Goal: Task Accomplishment & Management: Use online tool/utility

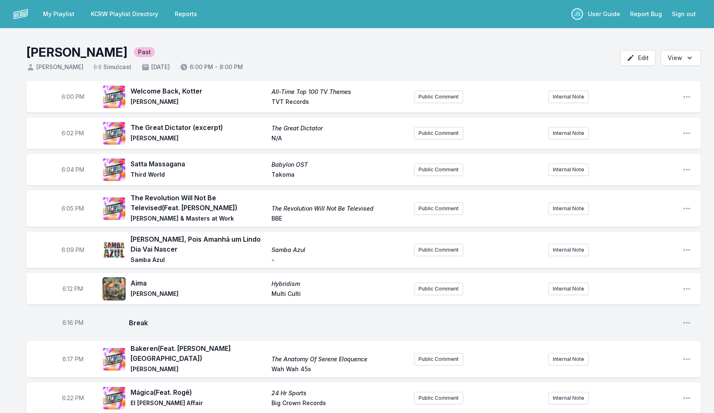
scroll to position [1004, 0]
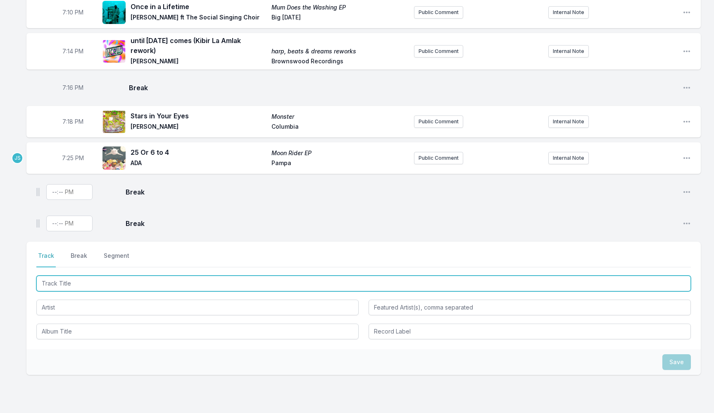
click at [105, 279] on input "Track Title" at bounding box center [363, 283] width 655 height 16
type input "A"
click at [117, 275] on input "Track Title" at bounding box center [363, 283] width 655 height 16
paste input "PALENQUE RECORDS"
type input "PALENQUE RECORDS"
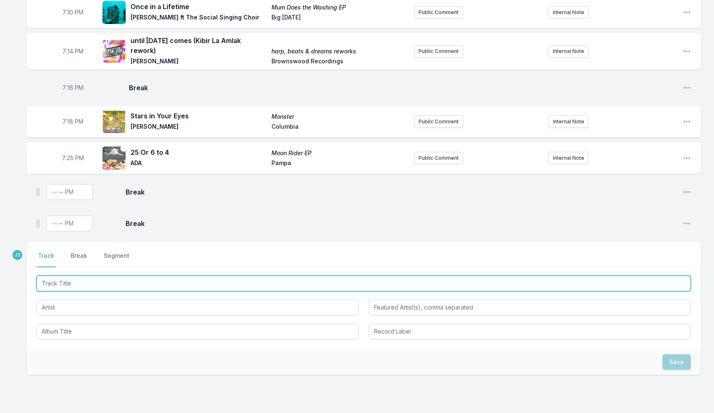
paste input "A Pila el Arroz"
type input "A Pila el Arroz (El Buho Remix)"
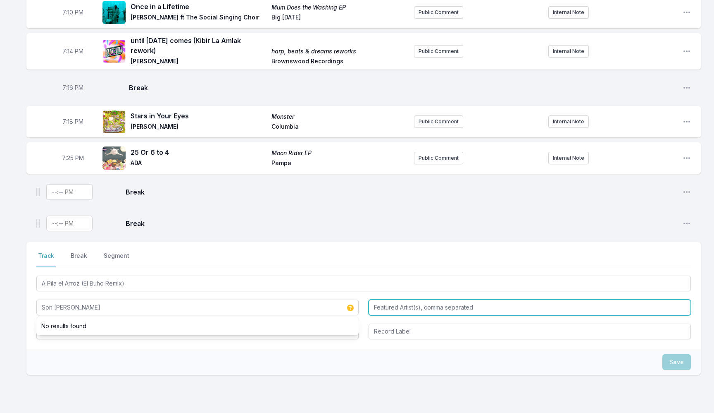
type input "Son [PERSON_NAME]"
type input "q"
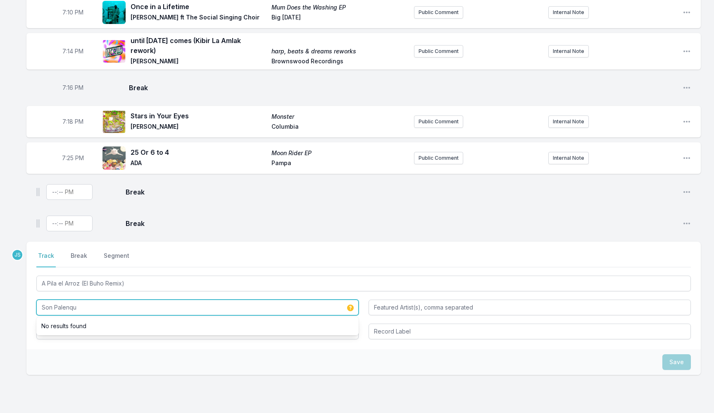
type input "Son Palenque"
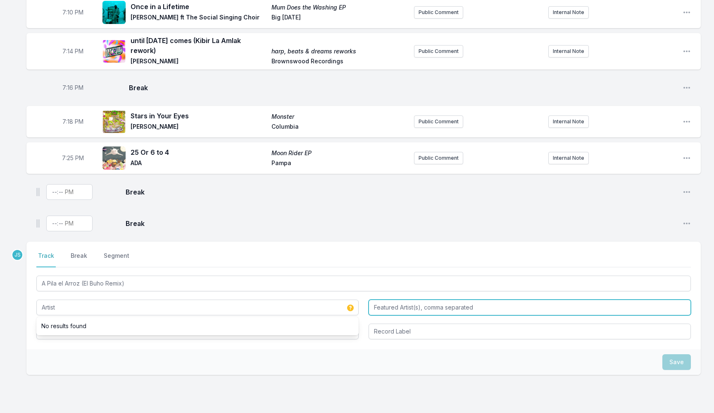
type input "Son Palenque"
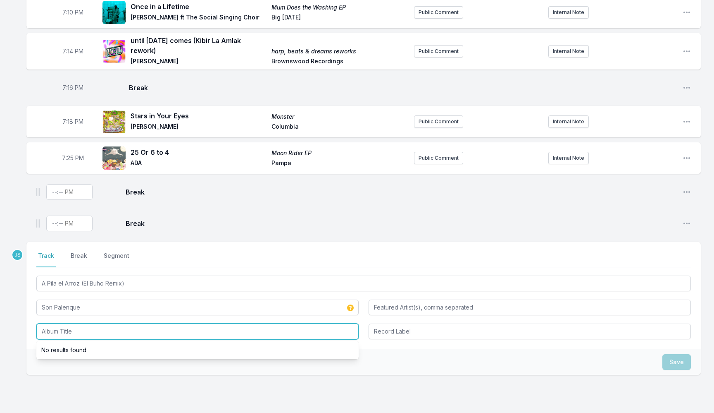
paste input "El Buho Palenque Records Versions Feat Son Palenque, Alegres Ambulancias, De Ma…"
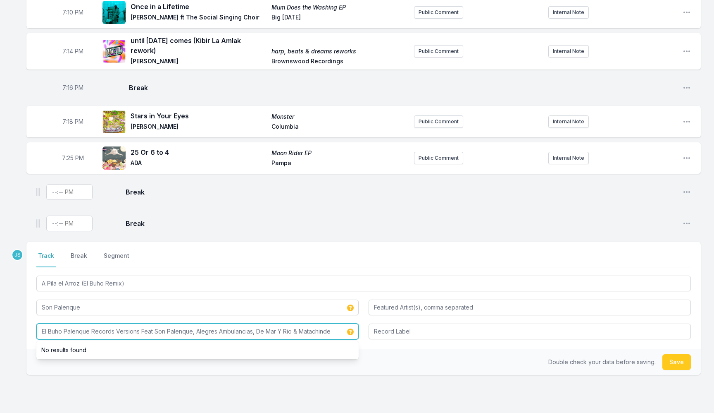
type input "El Buho Palenque Records Versions Feat Son Palenque, Alegres Ambulancias, De Ma…"
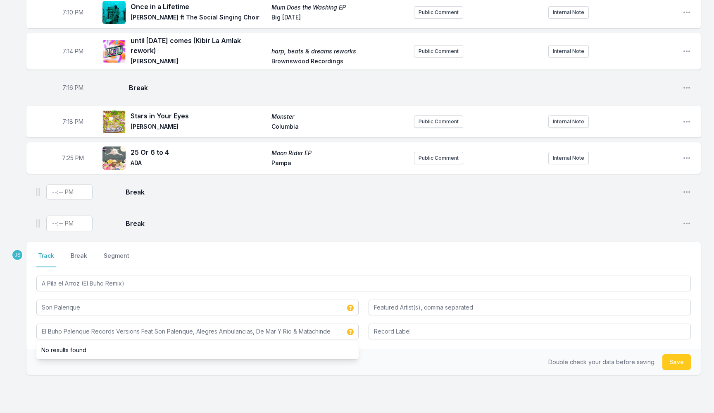
type input "Son Palenque, Alegres Ambulancias, De Mar Y Rio & Matachinde"
type input "El Buho Palenque Records Versions"
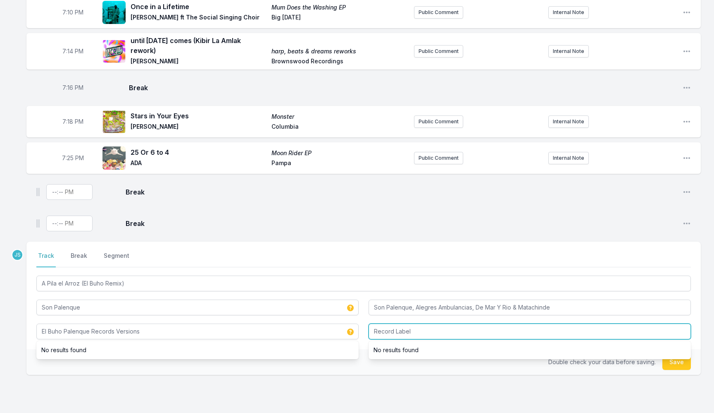
click at [393, 323] on input "Record Label" at bounding box center [530, 331] width 322 height 16
type input "S"
type input "A"
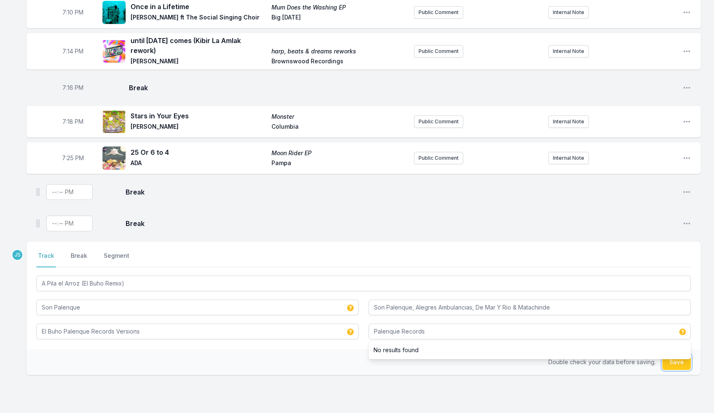
type input "Palenque Records"
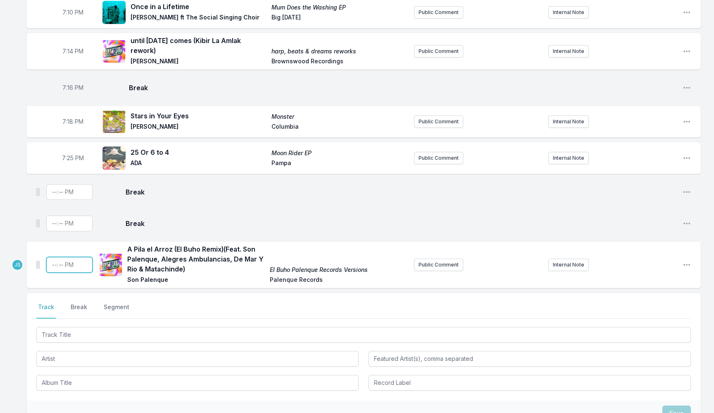
click at [53, 263] on input "Timestamp" at bounding box center [69, 265] width 46 height 16
click at [168, 256] on span "A Pila el Arroz (El Buho Remix) (Feat. Son Palenque, Alegres Ambulancias, De Ma…" at bounding box center [196, 259] width 138 height 30
click at [687, 260] on icon "Open playlist item options" at bounding box center [687, 264] width 8 height 8
click at [644, 289] on button "Edit Track Details" at bounding box center [645, 296] width 93 height 15
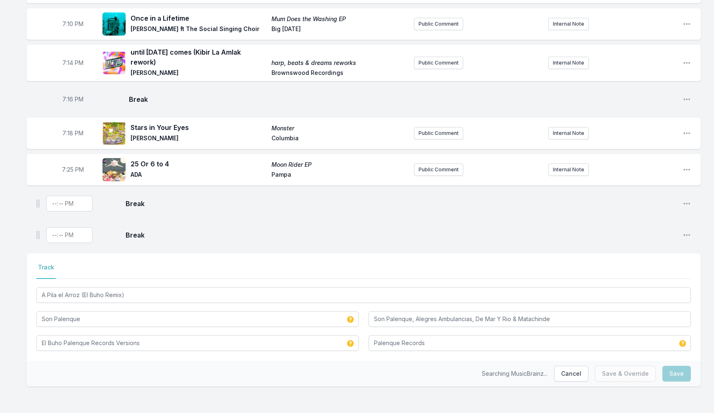
scroll to position [987, 0]
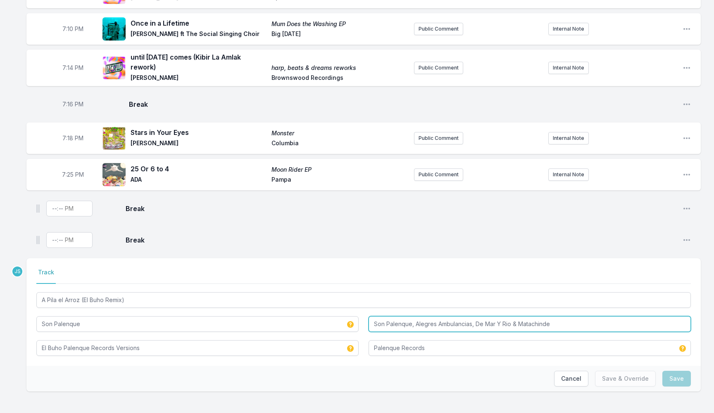
click at [380, 319] on input "Son Palenque, Alegres Ambulancias, De Mar Y Rio & Matachinde" at bounding box center [530, 324] width 322 height 16
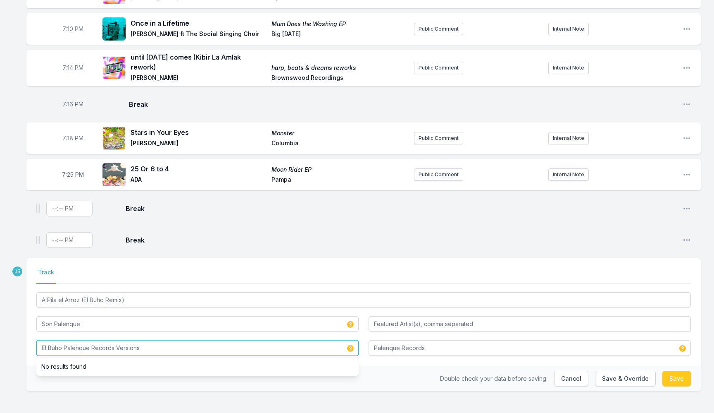
paste input "Son Palenque, Alegres Ambulancias, De Mar Y Rio & Matachinde"
click at [159, 343] on input "El Buho Palenque Records Versions" at bounding box center [197, 348] width 322 height 16
click at [141, 341] on input "El Buho Palenque Records Versions" at bounding box center [197, 348] width 322 height 16
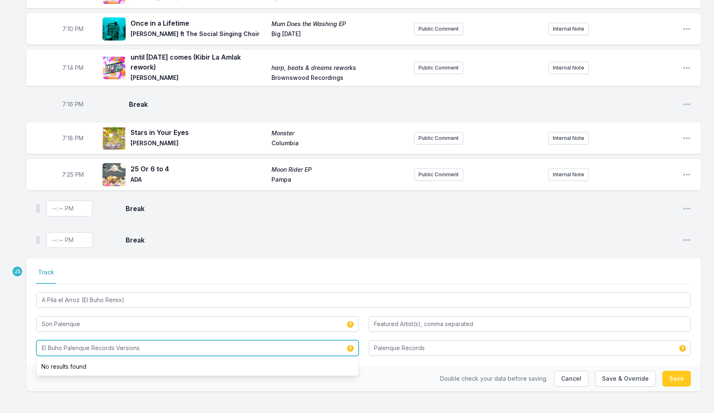
click at [141, 341] on input "El Buho Palenque Records Versions" at bounding box center [197, 348] width 322 height 16
paste input "Feat Son Palenque, Alegres Ambulancias, De Mar Y Rio & Matachinde"
type input "El Buho Palenque Records Versions Feat Son Palenque, Alegres Ambulancias, De Ma…"
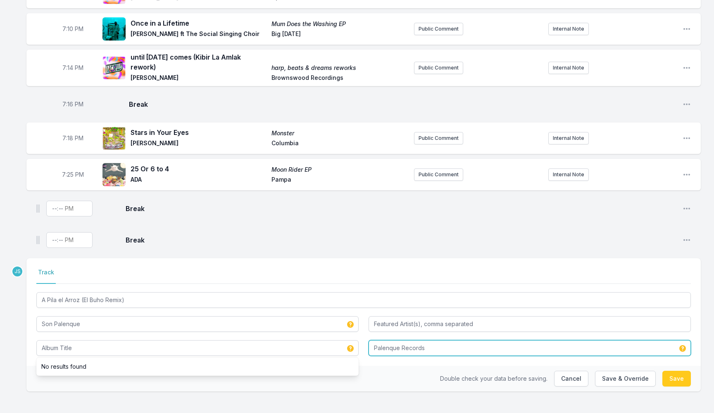
type input "Son Palenque, Alegres Ambulancias, De Mar Y Rio & Matachinde"
type input "El Buho Palenque Records Versions"
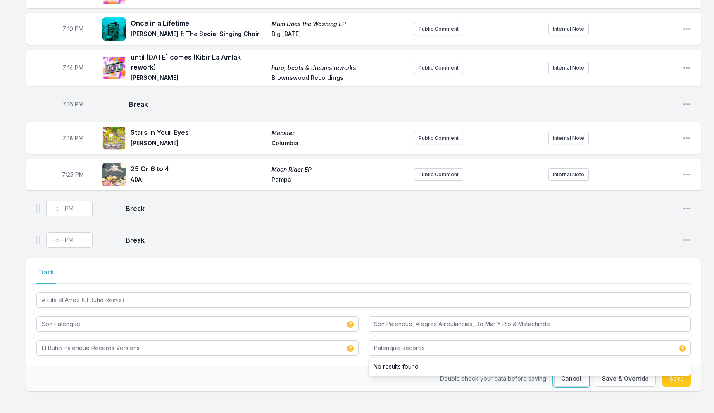
type input "Palenque Records"
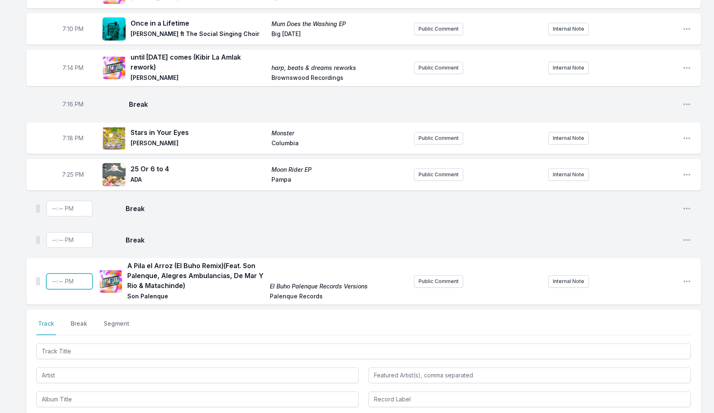
click at [55, 279] on input "Timestamp" at bounding box center [69, 281] width 46 height 16
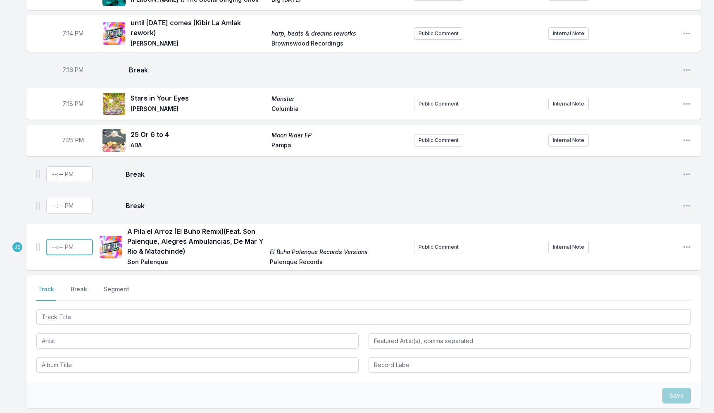
scroll to position [1028, 0]
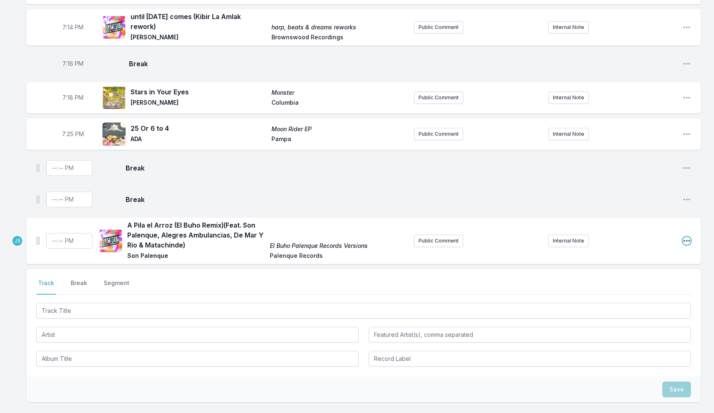
click at [685, 236] on icon "Open playlist item options" at bounding box center [687, 240] width 8 height 8
click at [634, 265] on button "Edit Track Details" at bounding box center [645, 272] width 93 height 15
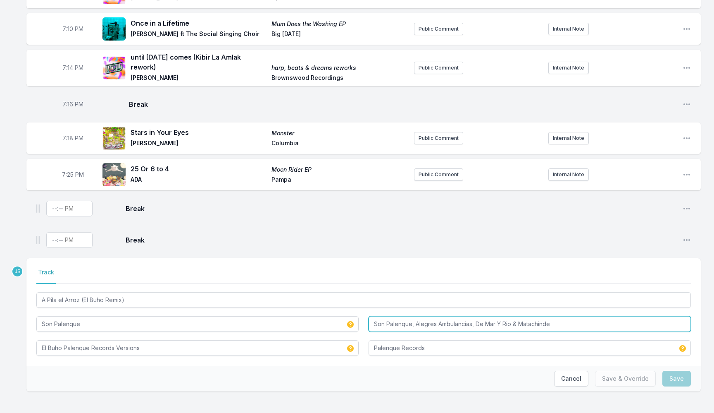
click at [389, 320] on input "Son Palenque, Alegres Ambulancias, De Mar Y Rio & Matachinde" at bounding box center [530, 324] width 322 height 16
click at [391, 316] on input "Son Palenque, Alegres Ambulancias, De Mar Y Rio & Matachinde" at bounding box center [530, 324] width 322 height 16
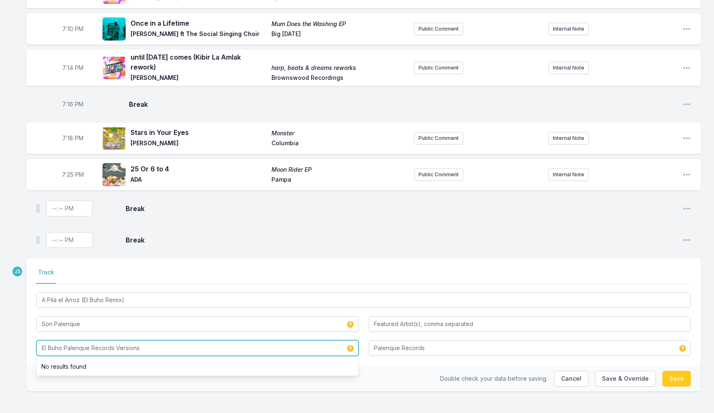
paste input "El Buho Palenque Records Versions Feat Son Palenque, Alegres Ambulancias, De Ma…"
paste input "Album Title"
click at [145, 344] on input "El Buho Palenque Records Versions Feat Son Palenque, Alegres Ambulancias, De Ma…" at bounding box center [197, 348] width 322 height 16
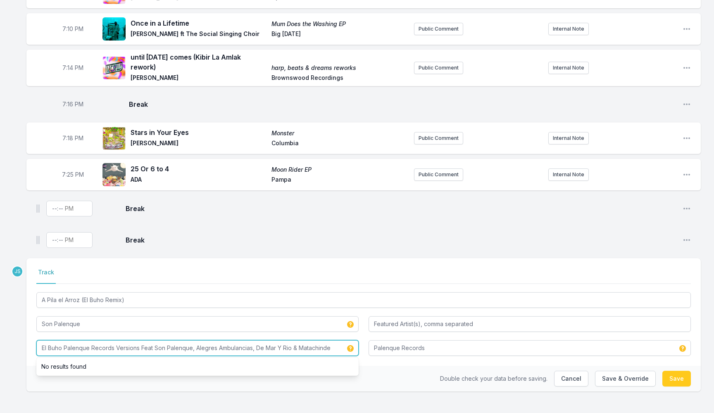
click at [145, 344] on input "El Buho Palenque Records Versions Feat Son Palenque, Alegres Ambulancias, De Ma…" at bounding box center [197, 348] width 322 height 16
type input "El Buho Palenque Records Versions ft. Son Palenque, Alegres Ambulancias, De Mar…"
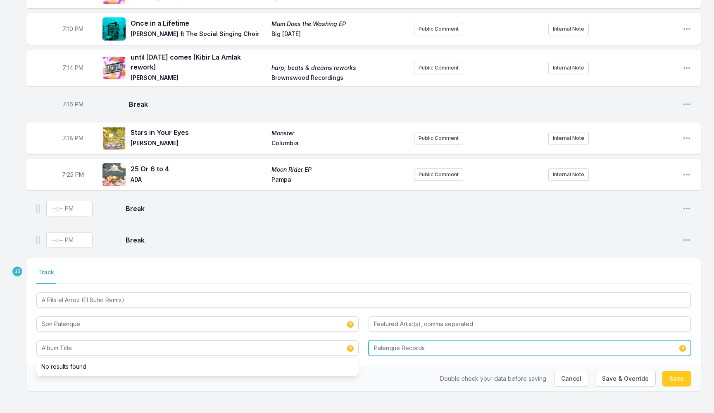
type input "Son Palenque, Alegres Ambulancias, De Mar Y Rio & Matachinde"
type input "El Buho Palenque Records Versions"
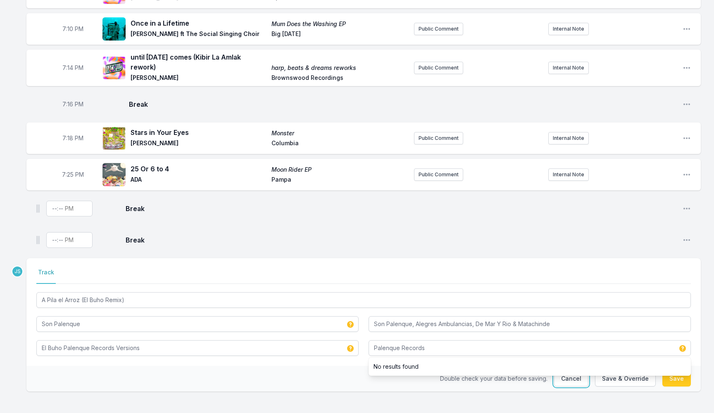
type input "Palenque Records"
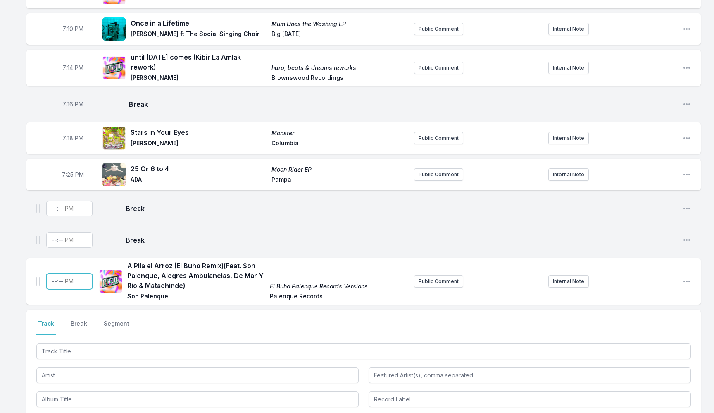
click at [55, 280] on input "Timestamp" at bounding box center [69, 281] width 46 height 16
type input "19:28"
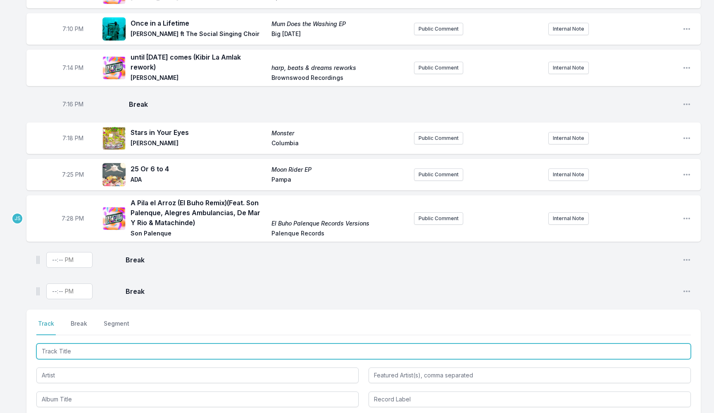
click at [203, 343] on input "Track Title" at bounding box center [363, 351] width 655 height 16
type input "Her Radiance"
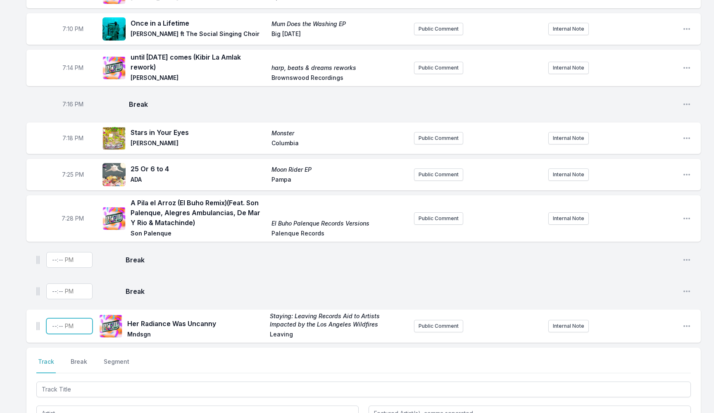
click at [53, 321] on input "Timestamp" at bounding box center [69, 326] width 46 height 16
type input "19:34"
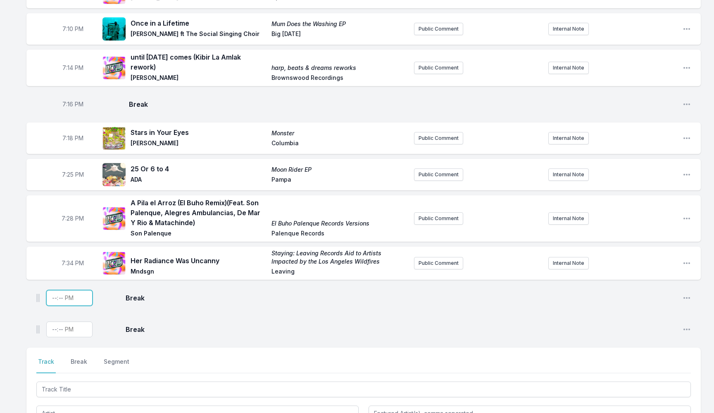
click at [53, 297] on input "Timestamp" at bounding box center [69, 298] width 46 height 16
type input "19:35"
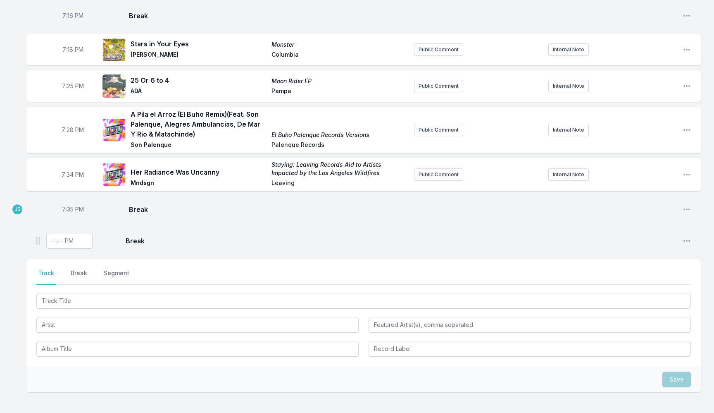
scroll to position [1078, 0]
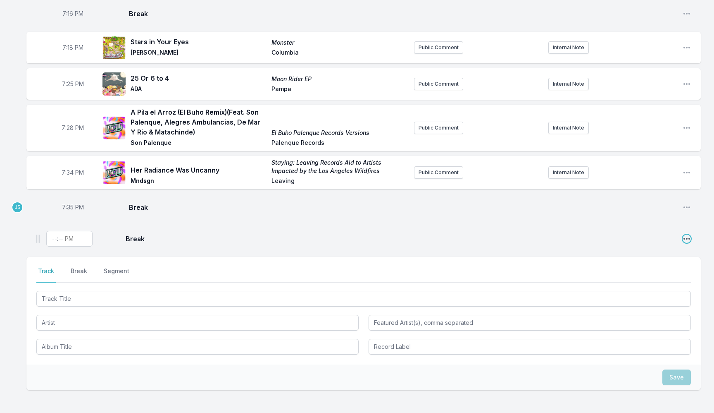
click at [687, 234] on icon "Open playlist item options" at bounding box center [687, 238] width 8 height 8
click at [657, 265] on button "Delete Entry" at bounding box center [645, 270] width 93 height 15
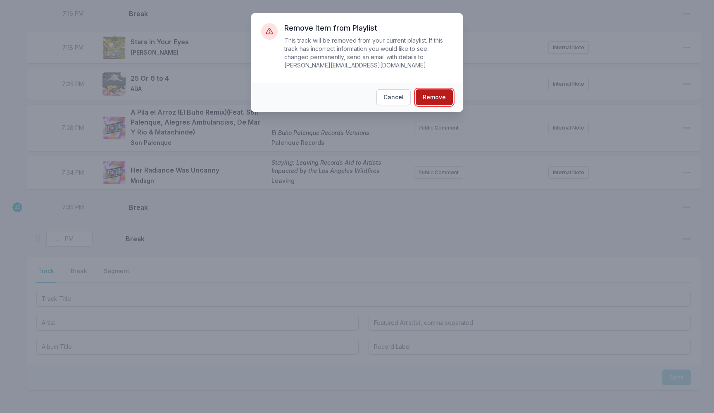
click at [448, 103] on button "Remove" at bounding box center [434, 97] width 37 height 16
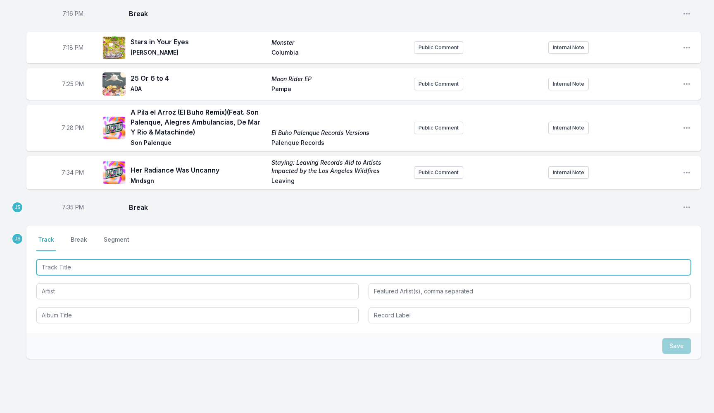
click at [75, 260] on input "Track Title" at bounding box center [363, 267] width 655 height 16
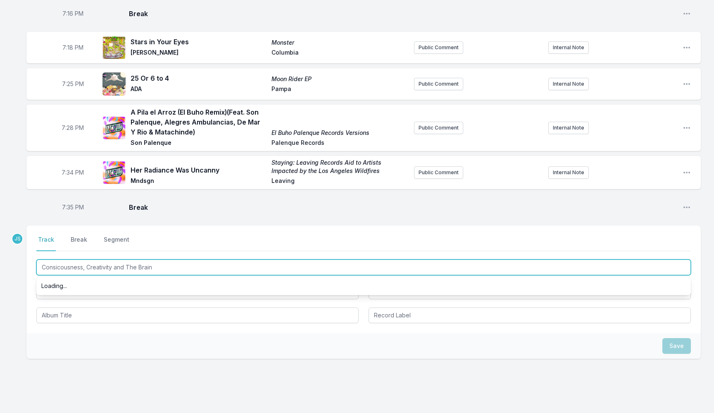
type input "Consicousness, Creativity and The Brain"
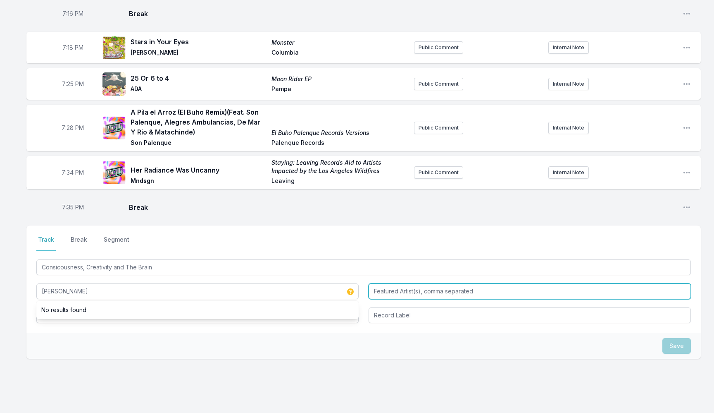
type input "[PERSON_NAME]"
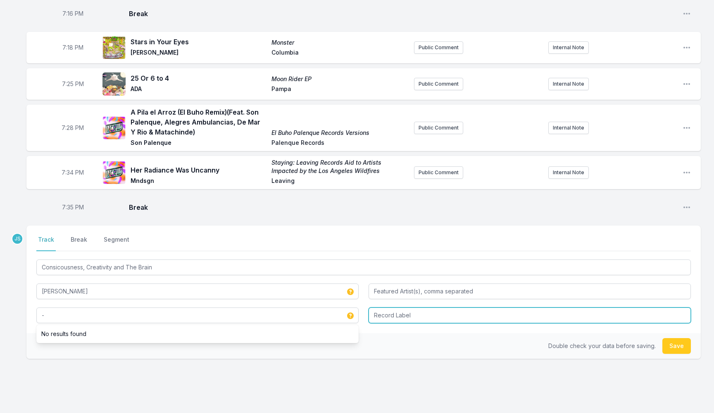
type input "-"
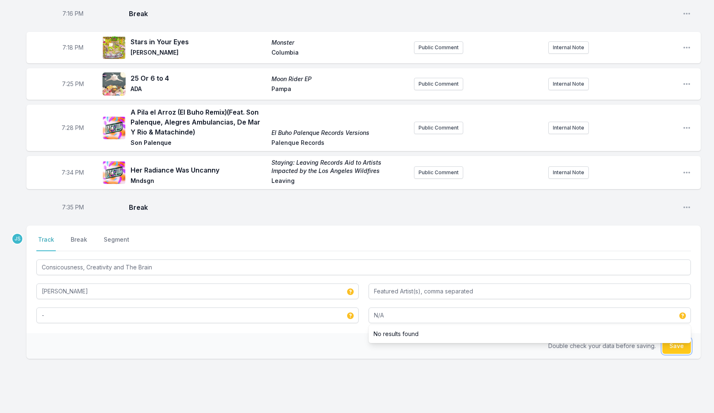
type input "N/A"
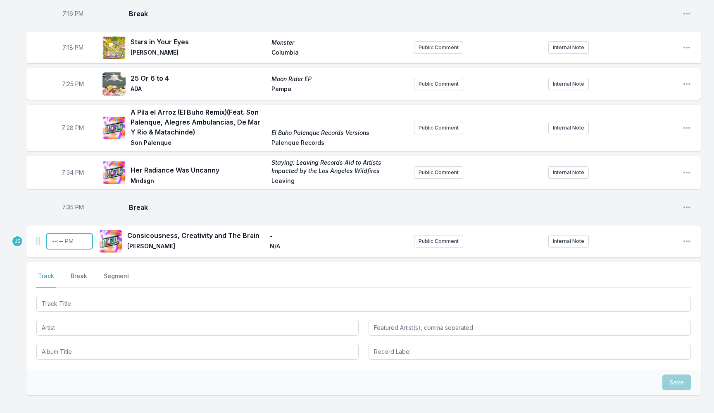
click at [53, 237] on input "Timestamp" at bounding box center [69, 241] width 46 height 16
type input "19:39"
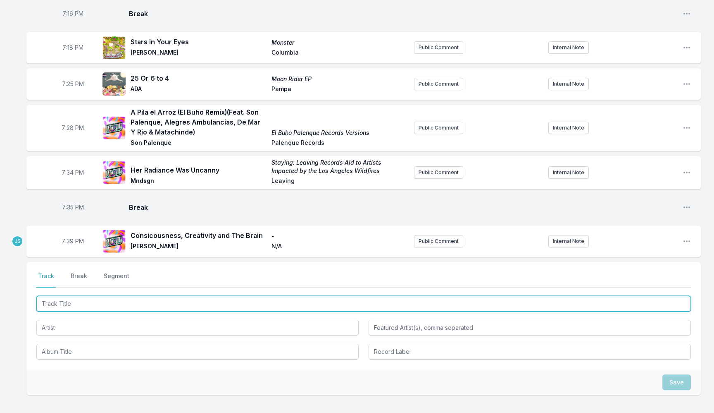
click at [120, 300] on input "Track Title" at bounding box center [363, 304] width 655 height 16
paste input "The Wandering (feat. [GEOGRAPHIC_DATA])"
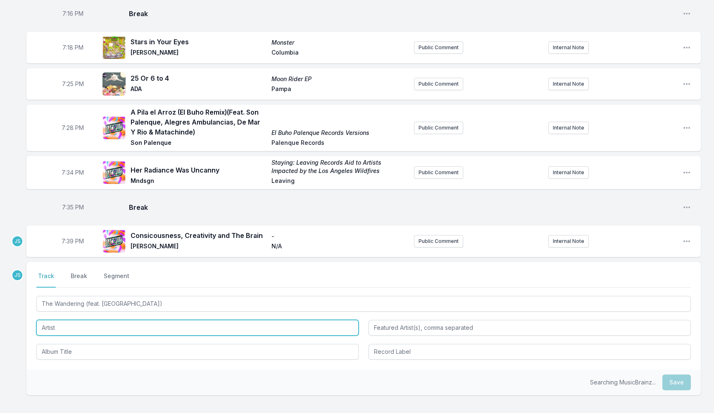
type input "The Wandering"
type input "MARO"
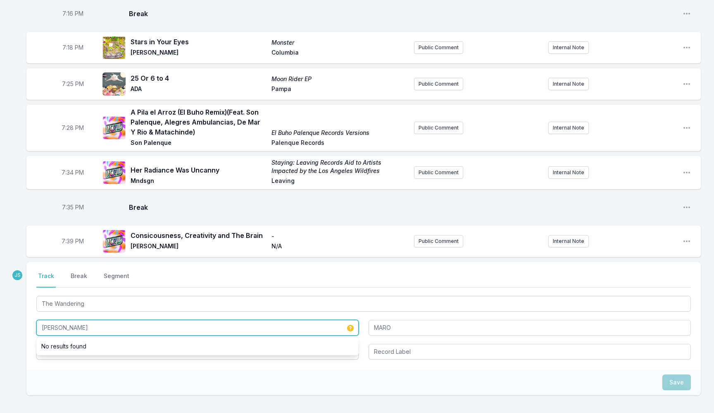
type input "[PERSON_NAME]"
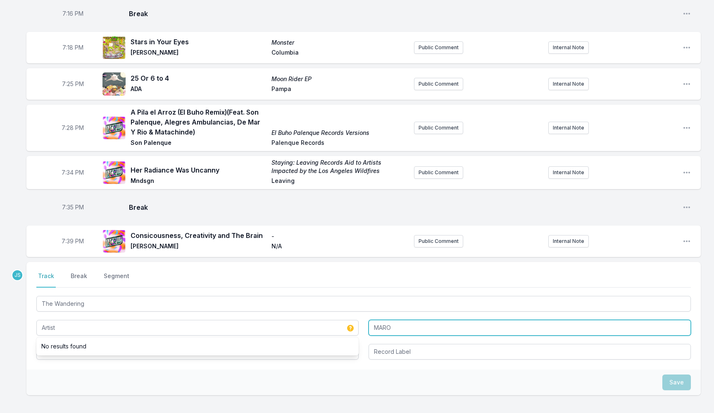
type input "[PERSON_NAME]"
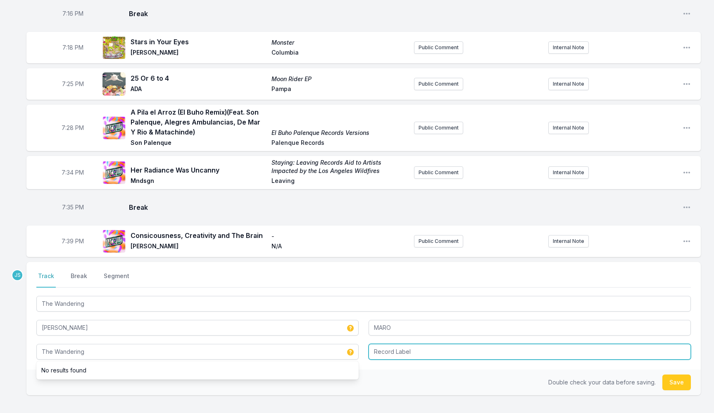
type input "The Wandering"
paste input "Secret City Records Inc."
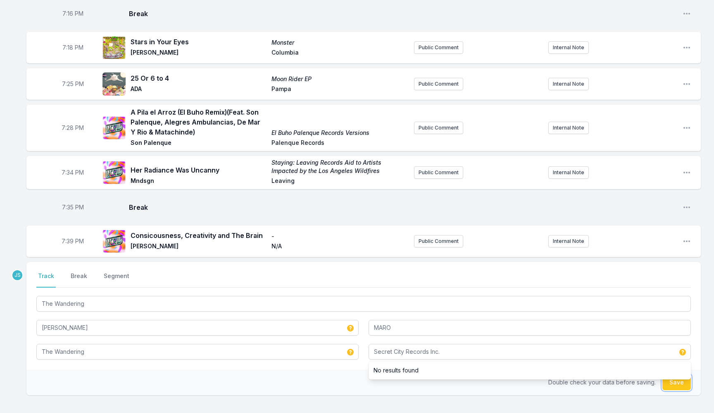
type input "Secret City Records Inc."
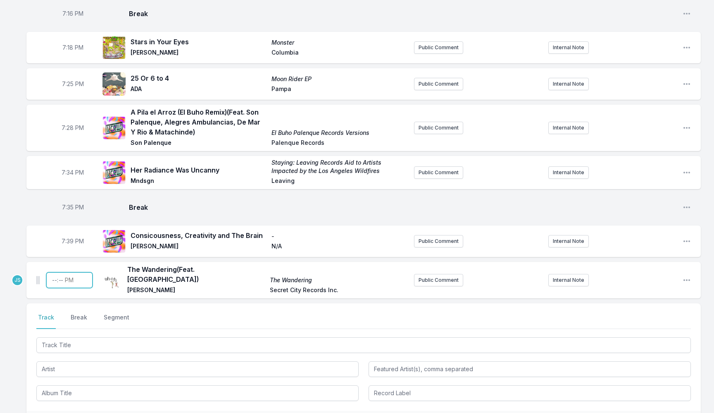
click at [51, 272] on input "Timestamp" at bounding box center [69, 280] width 46 height 16
type input "19:43"
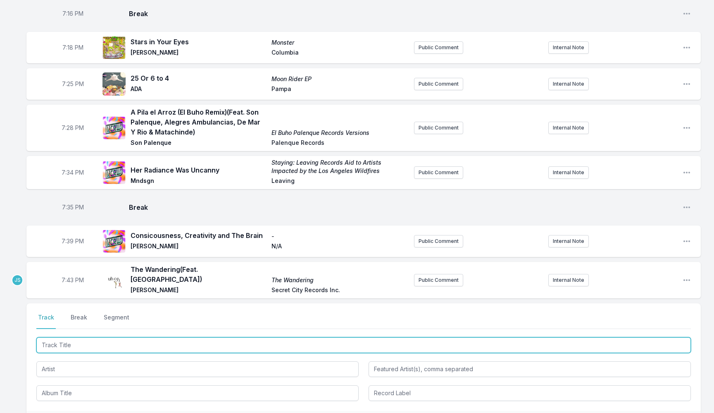
click at [87, 337] on input "Track Title" at bounding box center [363, 345] width 655 height 16
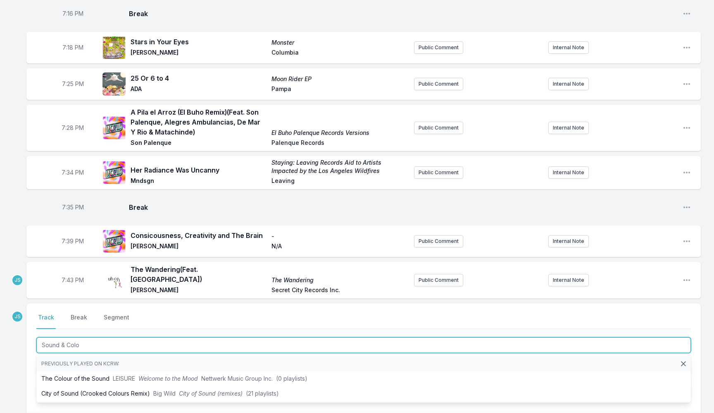
type input "Sound & Col"
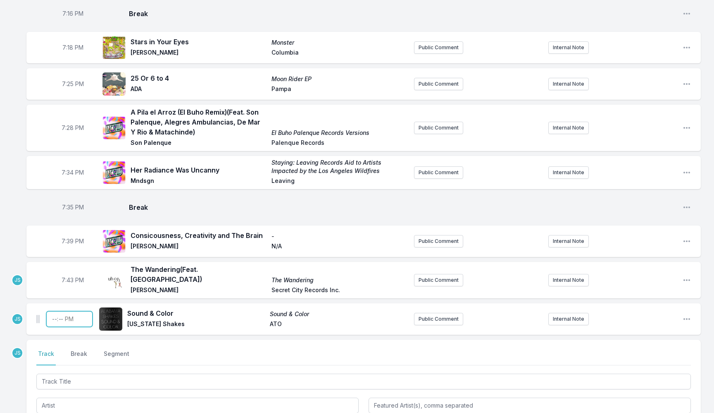
click at [54, 311] on input "Timestamp" at bounding box center [69, 319] width 46 height 16
type input "19:46"
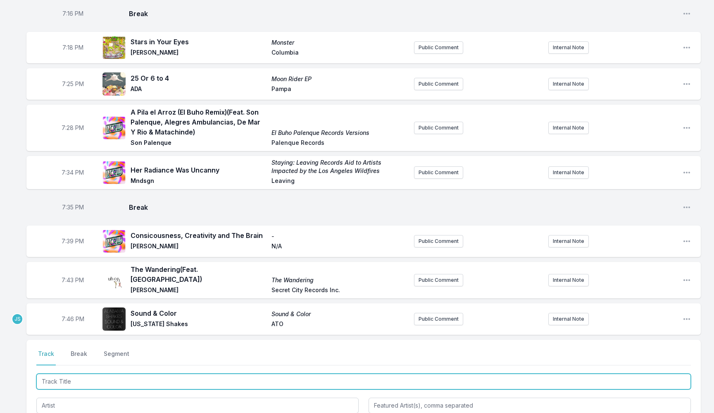
click at [127, 373] on input "Track Title" at bounding box center [363, 381] width 655 height 16
type input "Beautiful and Strange"
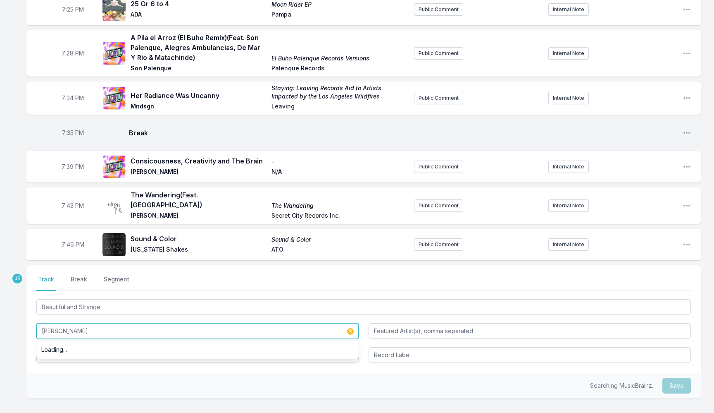
scroll to position [1153, 0]
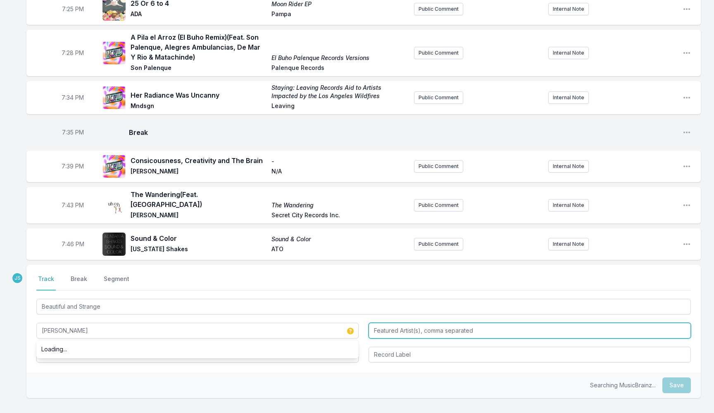
type input "[PERSON_NAME]"
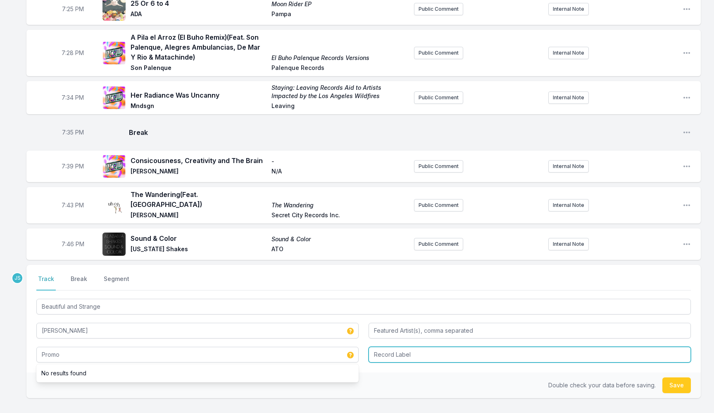
type input "Promo"
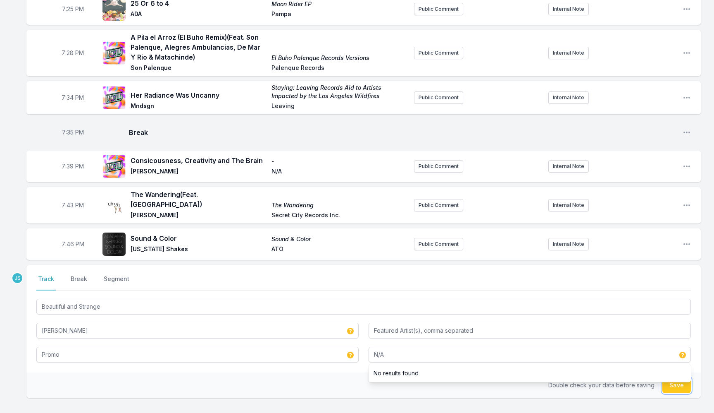
type input "N/A"
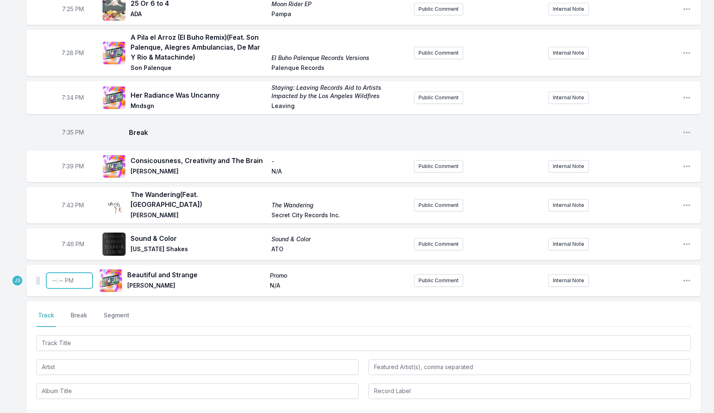
click at [49, 275] on input "Timestamp" at bounding box center [69, 280] width 46 height 16
type input "19:49"
click at [69, 276] on span "7:49 PM" at bounding box center [73, 280] width 23 height 8
click at [69, 272] on input "19:49" at bounding box center [73, 280] width 46 height 16
type input "19:50"
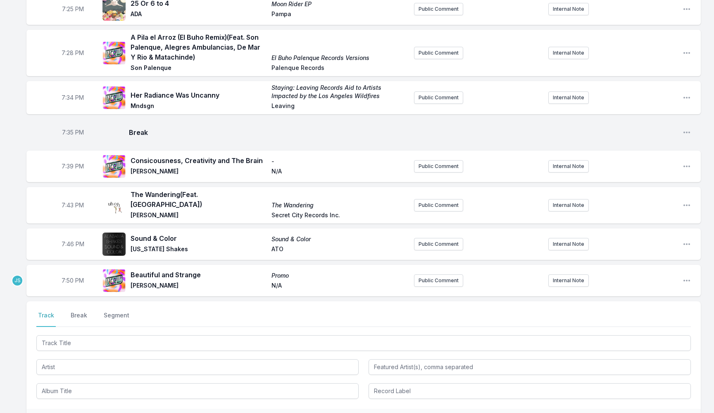
click at [66, 276] on span "7:50 PM" at bounding box center [73, 280] width 22 height 8
click at [66, 272] on input "19:50" at bounding box center [73, 280] width 46 height 16
type input "19:49"
click at [158, 270] on span "Beautiful and Strange" at bounding box center [199, 275] width 136 height 10
click at [691, 271] on div "7:49 PM Beautiful and Strange Promo [PERSON_NAME] N/A Public Comment Internal N…" at bounding box center [363, 280] width 675 height 31
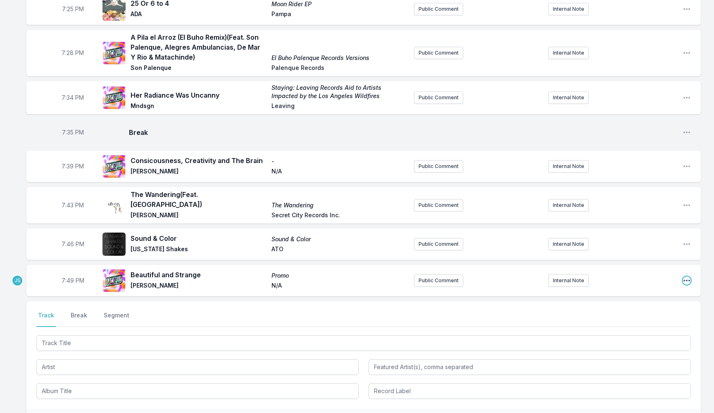
click at [684, 276] on icon "Open playlist item options" at bounding box center [687, 280] width 8 height 8
click at [653, 304] on button "Edit Track Details" at bounding box center [645, 311] width 93 height 15
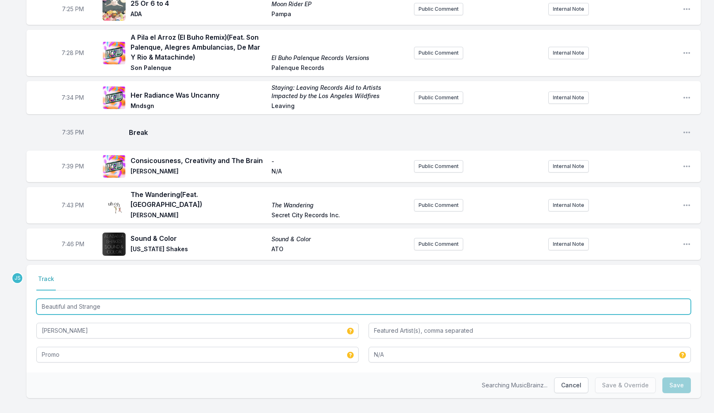
click at [172, 300] on input "Beautiful and Strange" at bounding box center [363, 306] width 655 height 16
type input "Beautiful and Strange (Not Far Down)"
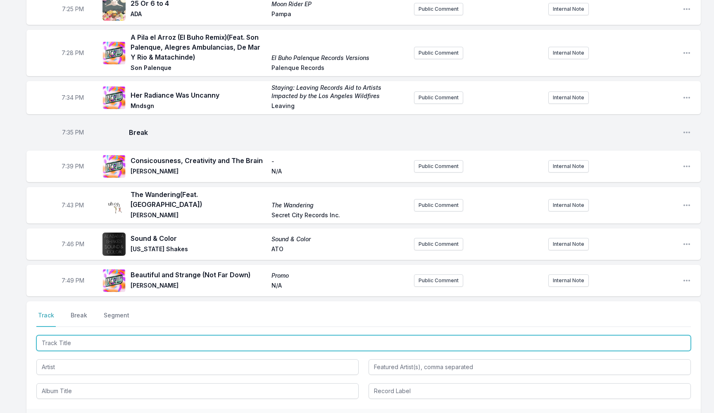
click at [124, 337] on input "Track Title" at bounding box center [363, 343] width 655 height 16
type input "Taka"
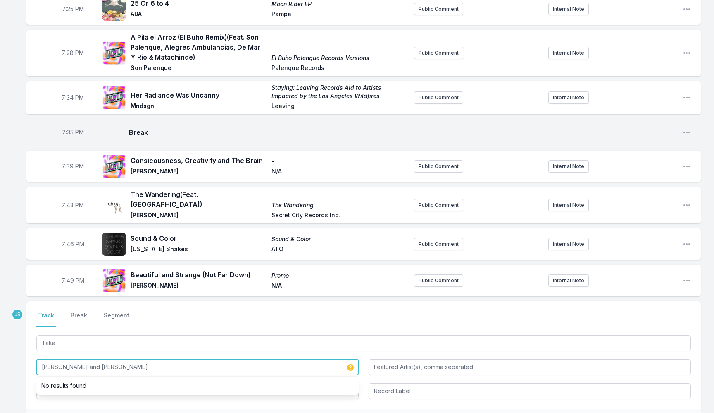
click at [78, 363] on input "[PERSON_NAME] and [PERSON_NAME]" at bounding box center [197, 367] width 322 height 16
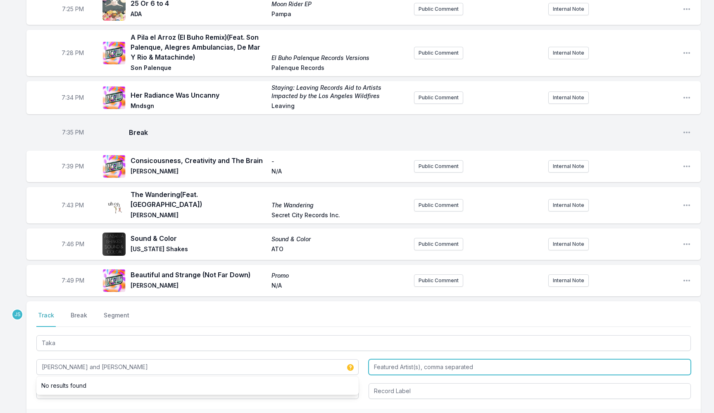
type input "[PERSON_NAME] and [PERSON_NAME]"
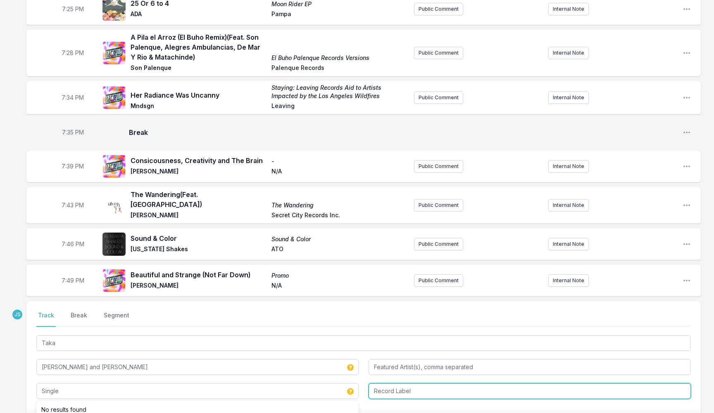
type input "Single"
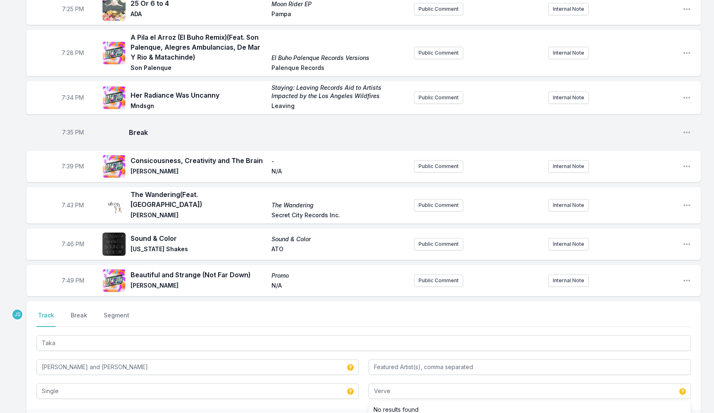
type input "Verve"
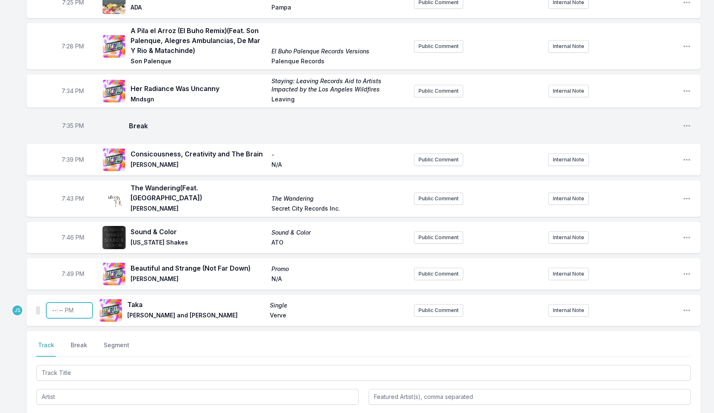
click at [53, 302] on input "Timestamp" at bounding box center [69, 310] width 46 height 16
type input "19:52"
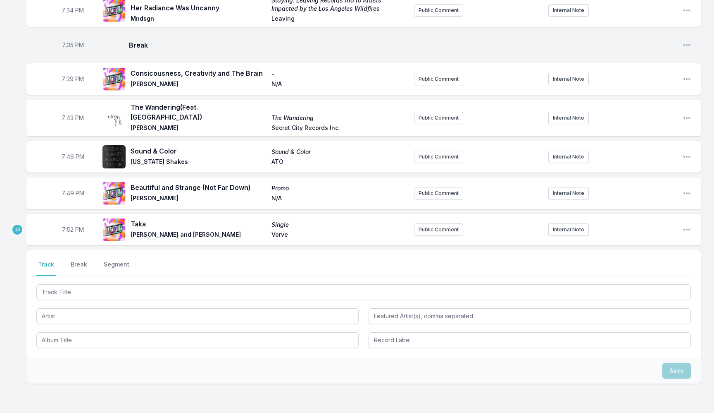
scroll to position [1241, 0]
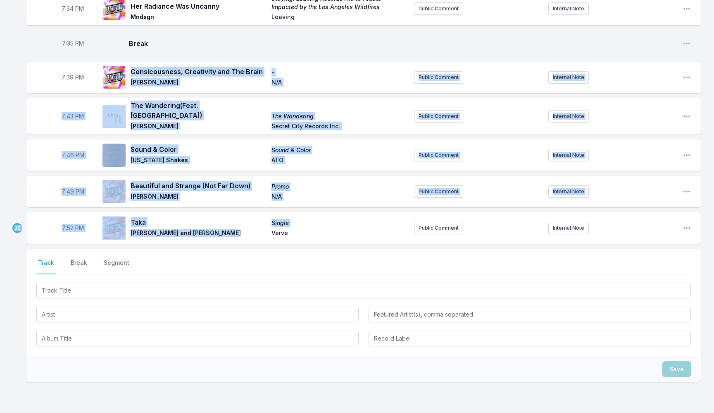
drag, startPoint x: 227, startPoint y: 226, endPoint x: 177, endPoint y: 57, distance: 176.4
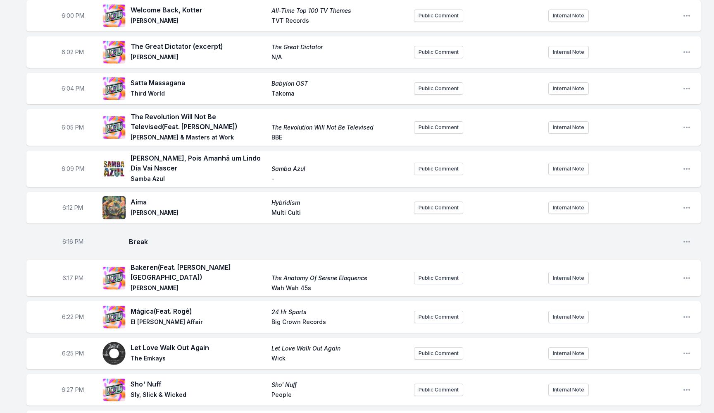
scroll to position [0, 0]
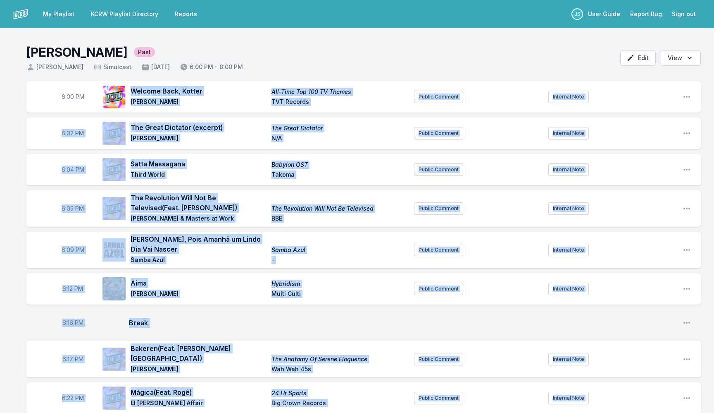
drag, startPoint x: 146, startPoint y: 96, endPoint x: 133, endPoint y: 91, distance: 14.1
click at [133, 91] on div "Welcome Back, Kotter All‐Time Top 100 TV Themes [PERSON_NAME] TVT Records" at bounding box center [269, 96] width 277 height 21
copy ul "Loremip Dolo, Sitame Con‐Adip Eli 081 SE Doeius Temp Incididun UTL Etdolor Magn…"
